Goal: Navigation & Orientation: Find specific page/section

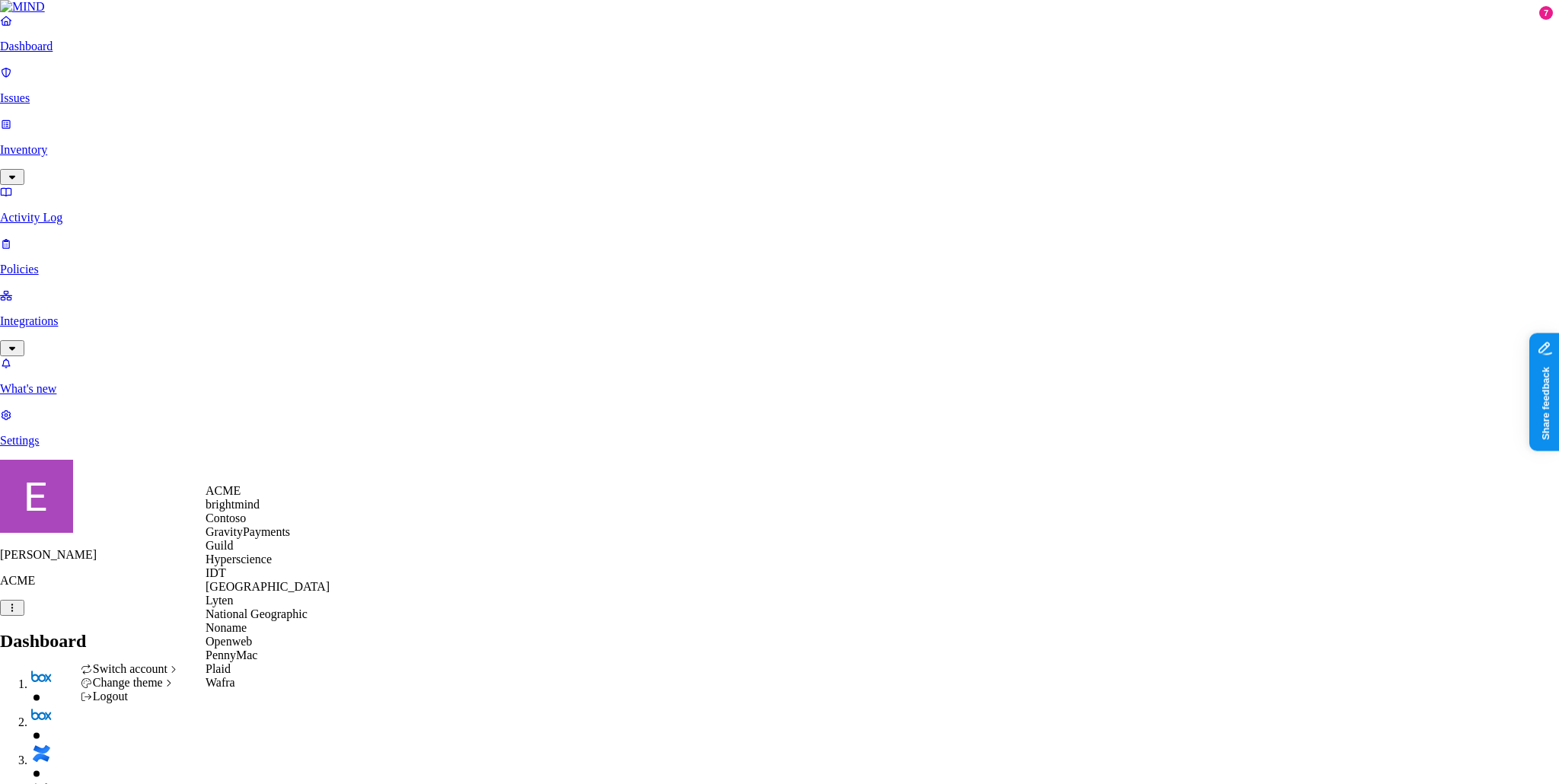
click at [257, 553] on div "Guild" at bounding box center [267, 546] width 124 height 14
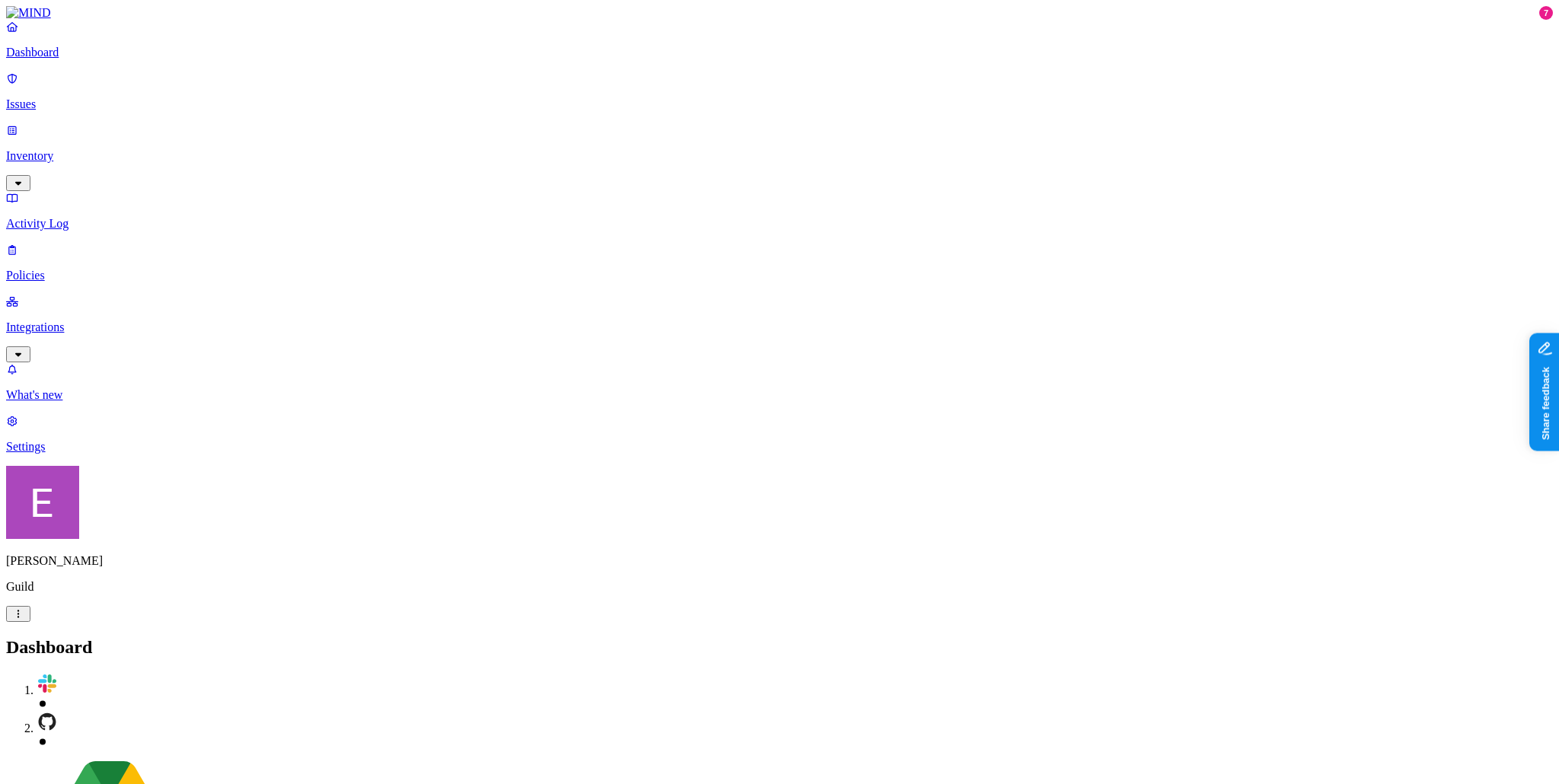
click at [72, 321] on p "Integrations" at bounding box center [780, 327] width 1547 height 14
